Goal: Task Accomplishment & Management: Use online tool/utility

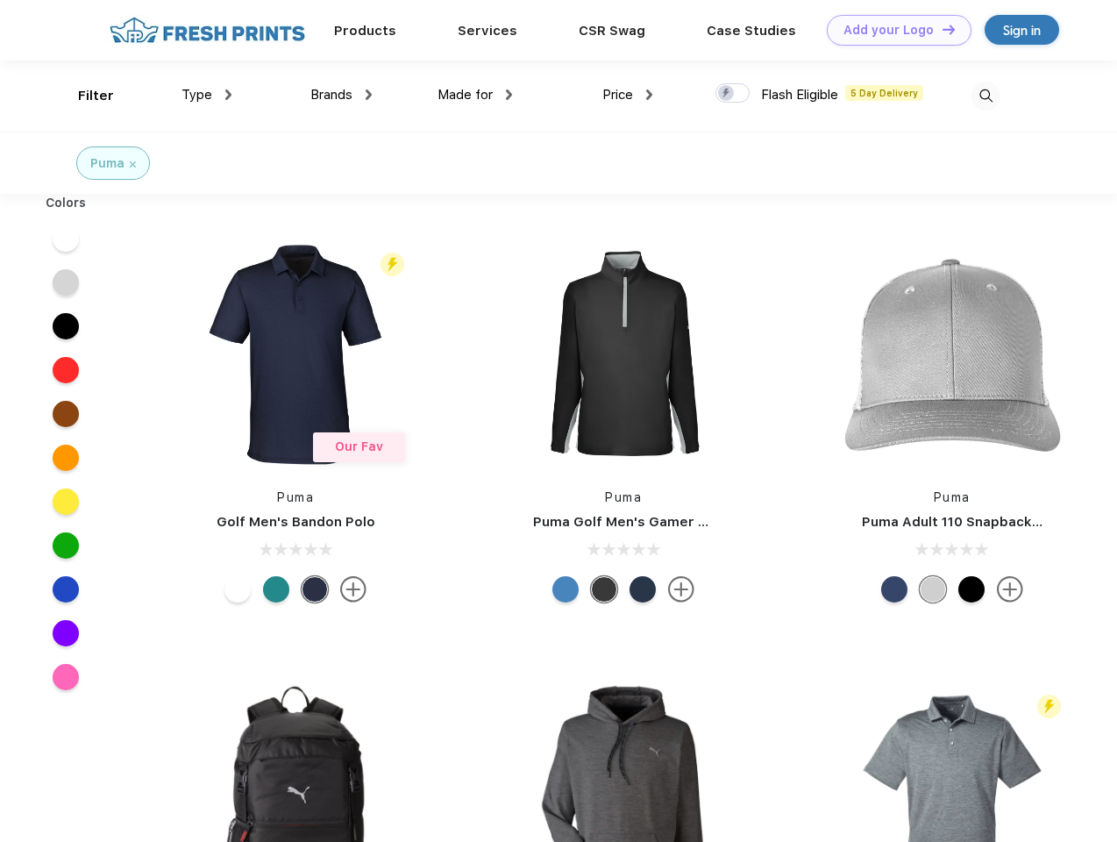
scroll to position [1, 0]
click at [893, 30] on link "Add your Logo Design Tool" at bounding box center [899, 30] width 145 height 31
click at [0, 0] on div "Design Tool" at bounding box center [0, 0] width 0 height 0
click at [941, 29] on link "Add your Logo Design Tool" at bounding box center [899, 30] width 145 height 31
click at [84, 96] on div "Filter" at bounding box center [96, 96] width 36 height 20
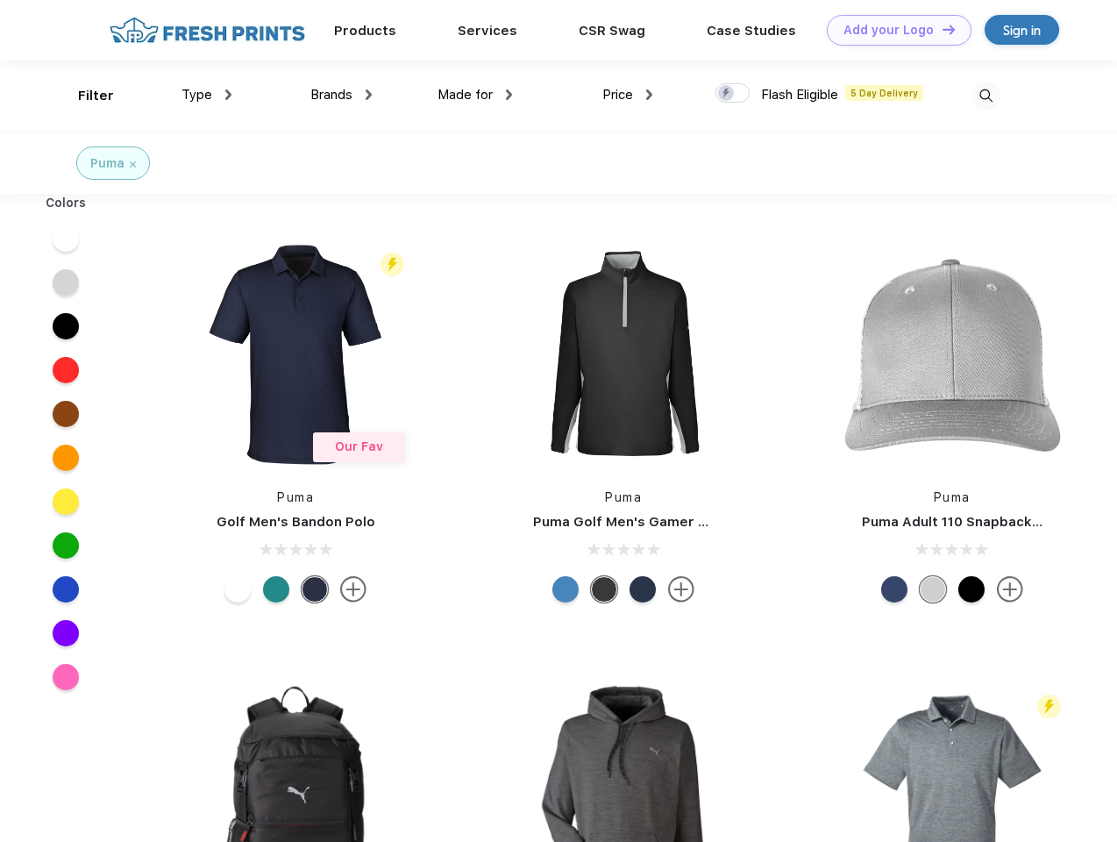
click at [207, 95] on span "Type" at bounding box center [197, 95] width 31 height 16
click at [341, 95] on span "Brands" at bounding box center [331, 95] width 42 height 16
click at [475, 95] on span "Made for" at bounding box center [465, 95] width 55 height 16
click at [628, 95] on span "Price" at bounding box center [618, 95] width 31 height 16
click at [733, 94] on div at bounding box center [733, 92] width 34 height 19
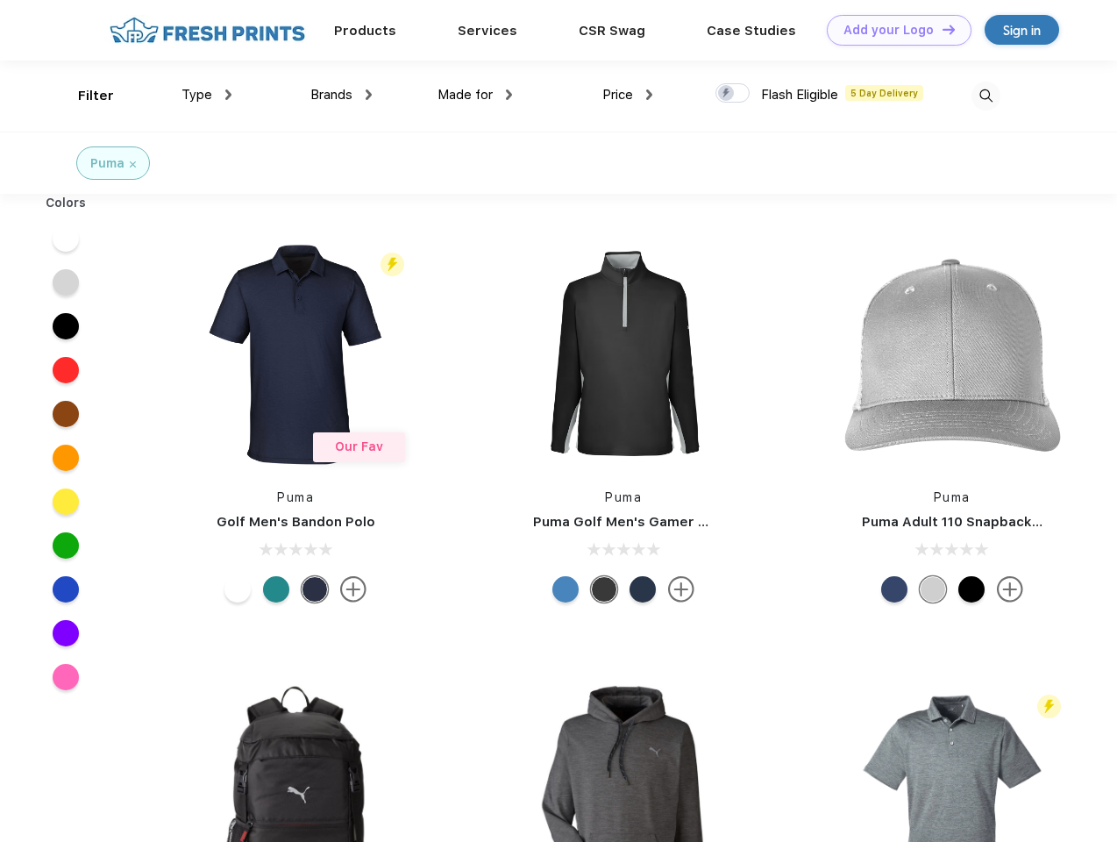
click at [727, 94] on input "checkbox" at bounding box center [721, 87] width 11 height 11
click at [986, 96] on img at bounding box center [986, 96] width 29 height 29
